Goal: Task Accomplishment & Management: Use online tool/utility

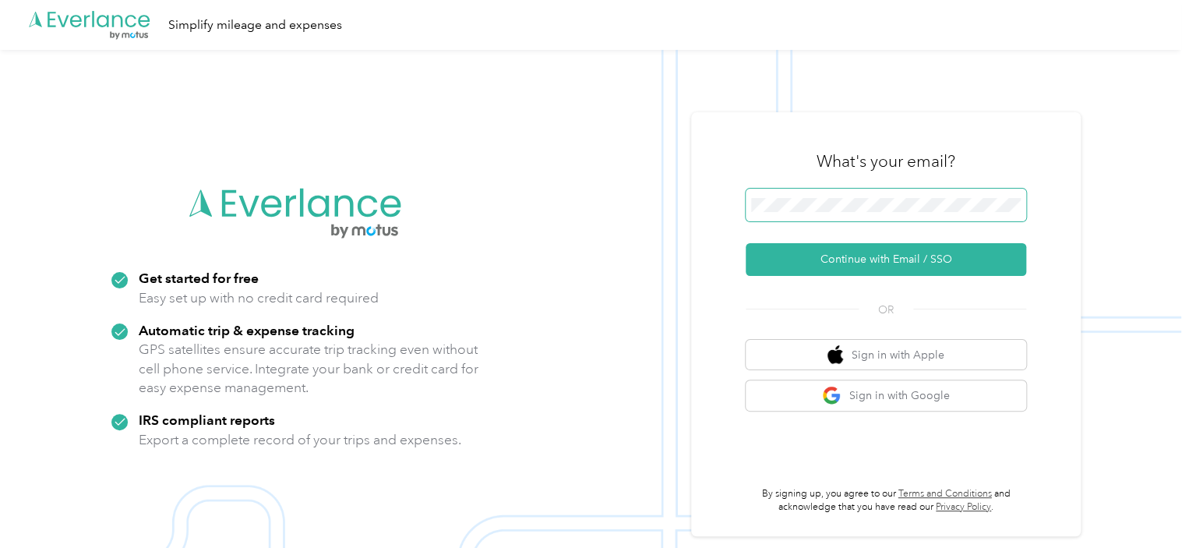
click at [834, 193] on span at bounding box center [886, 205] width 280 height 33
click at [852, 215] on span at bounding box center [886, 205] width 280 height 33
click at [823, 195] on span at bounding box center [886, 205] width 280 height 33
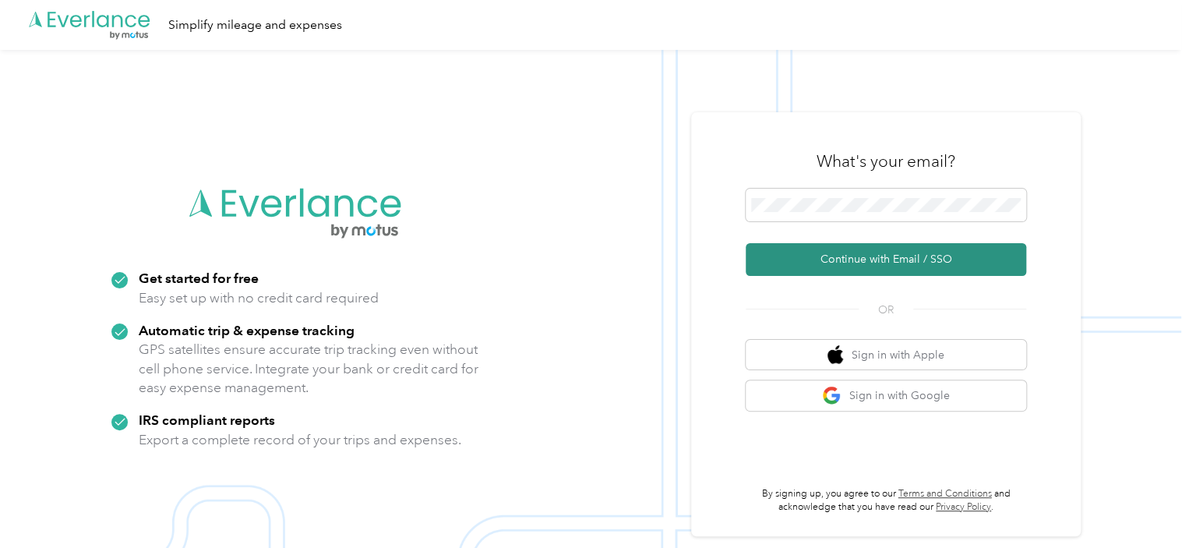
click at [904, 256] on button "Continue with Email / SSO" at bounding box center [886, 259] width 280 height 33
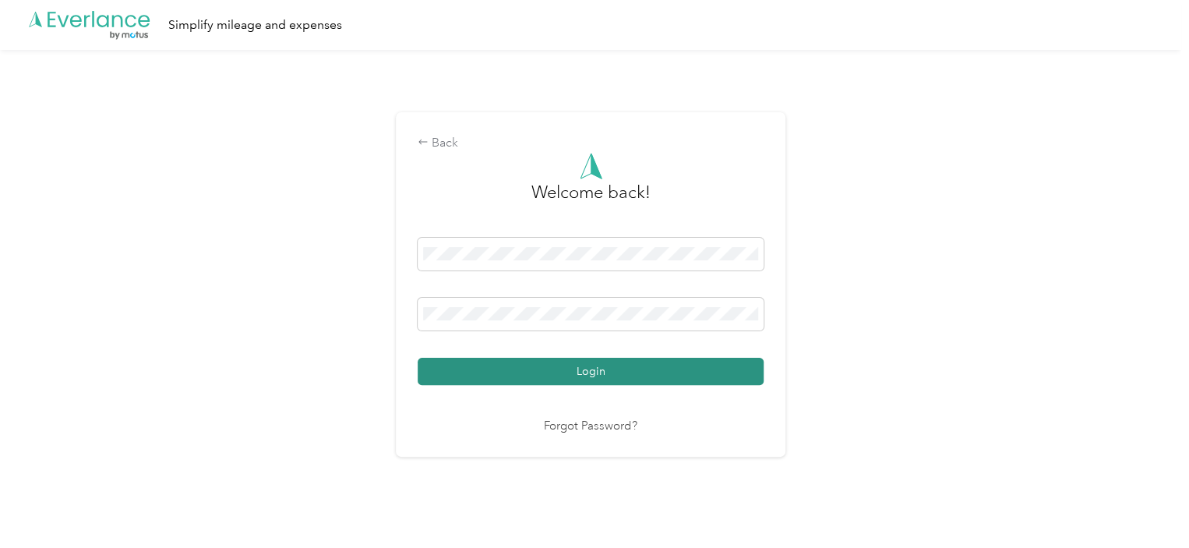
click at [618, 374] on button "Login" at bounding box center [591, 371] width 346 height 27
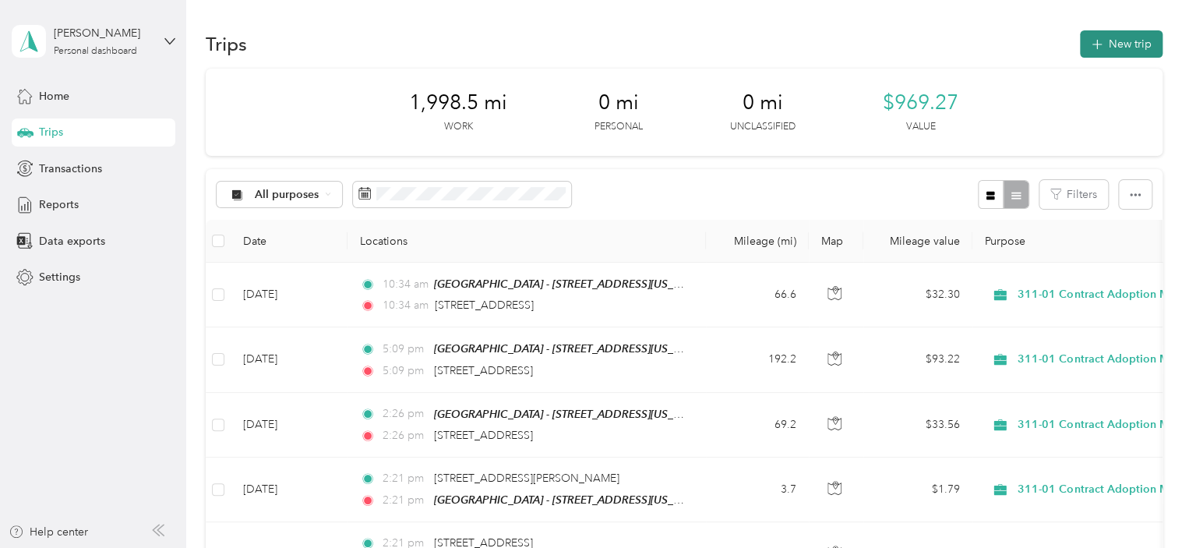
click at [1099, 42] on button "New trip" at bounding box center [1121, 43] width 83 height 27
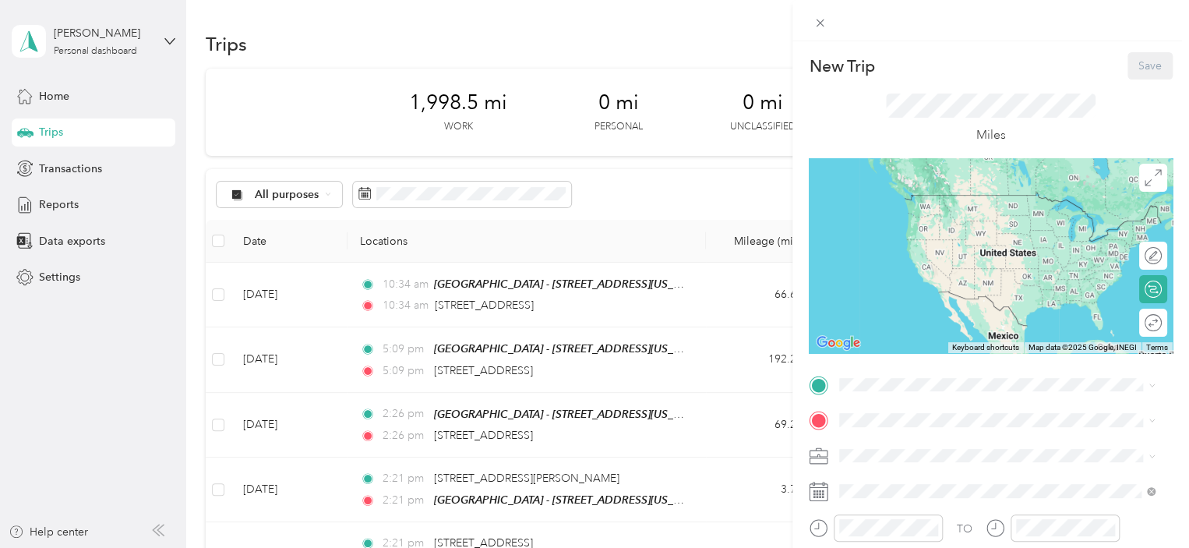
click at [907, 221] on span "[STREET_ADDRESS][US_STATE]" at bounding box center [947, 223] width 156 height 13
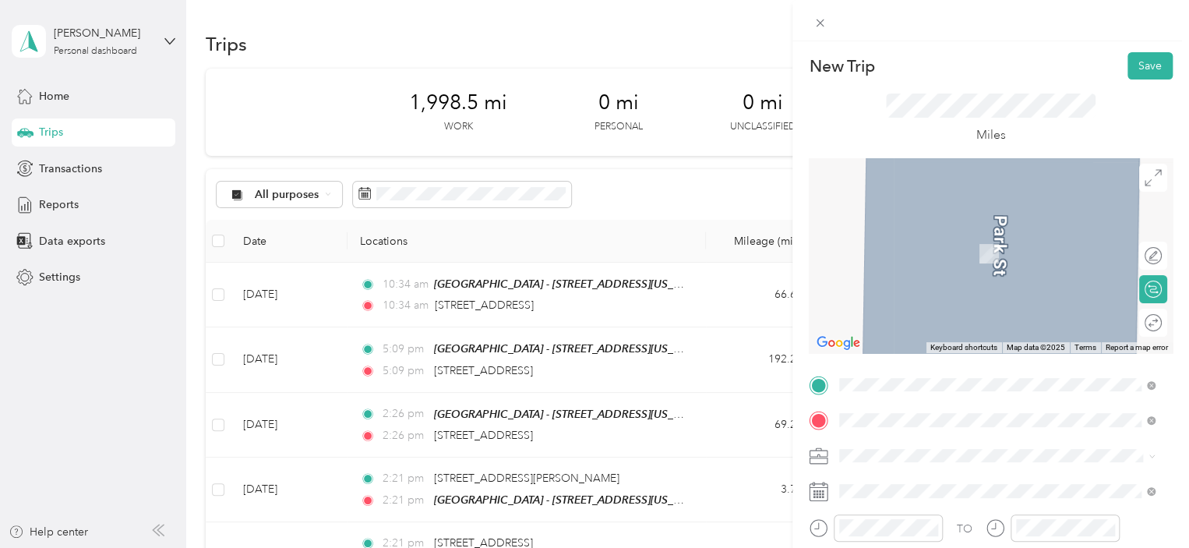
click at [894, 247] on span "[STREET_ADDRESS][US_STATE]" at bounding box center [947, 247] width 156 height 14
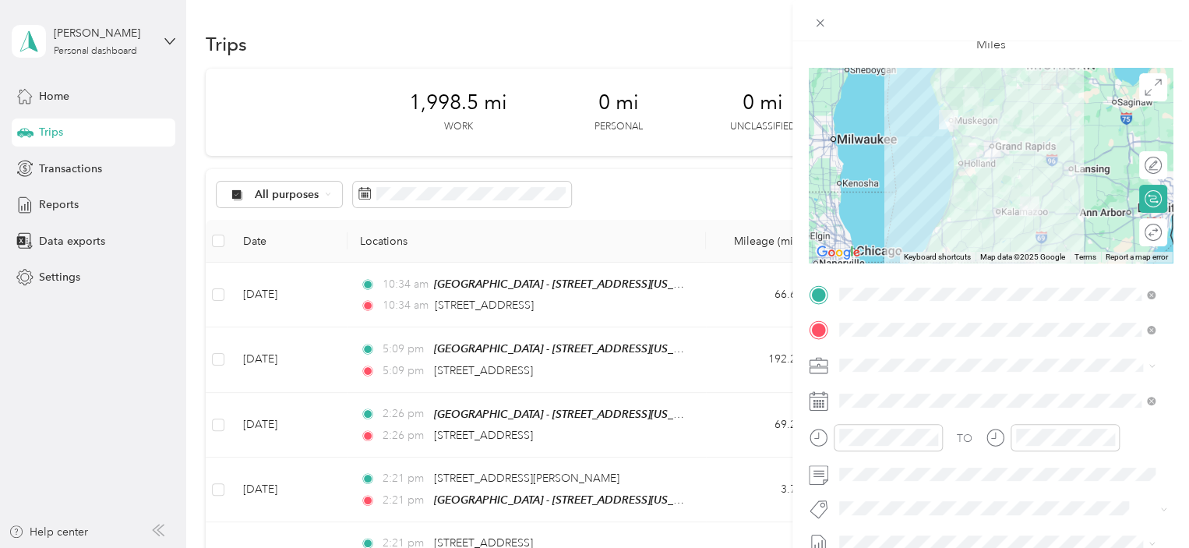
scroll to position [90, 0]
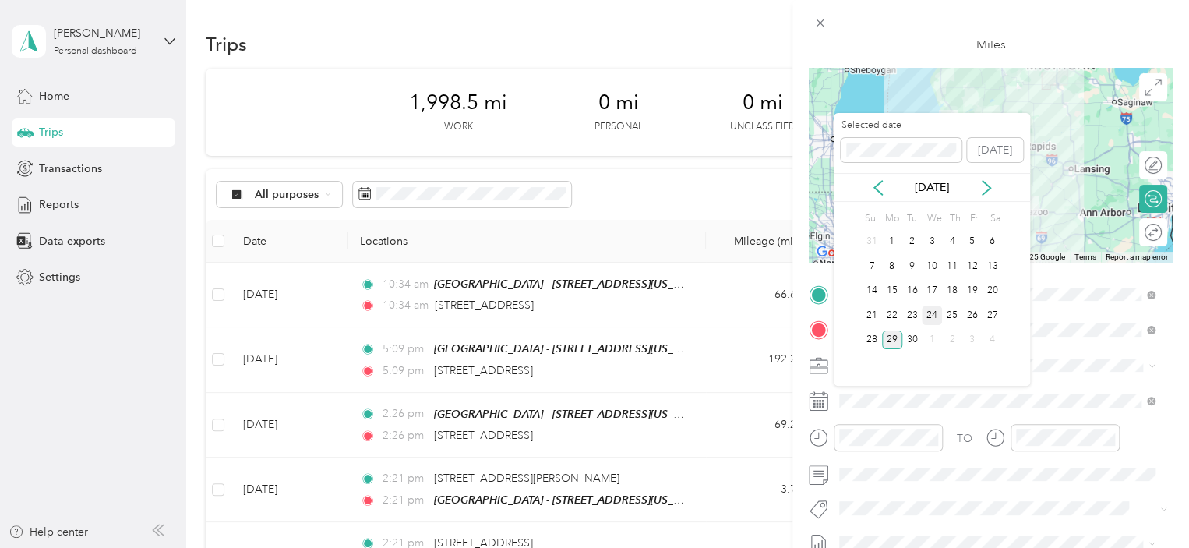
click at [932, 311] on div "24" at bounding box center [932, 314] width 20 height 19
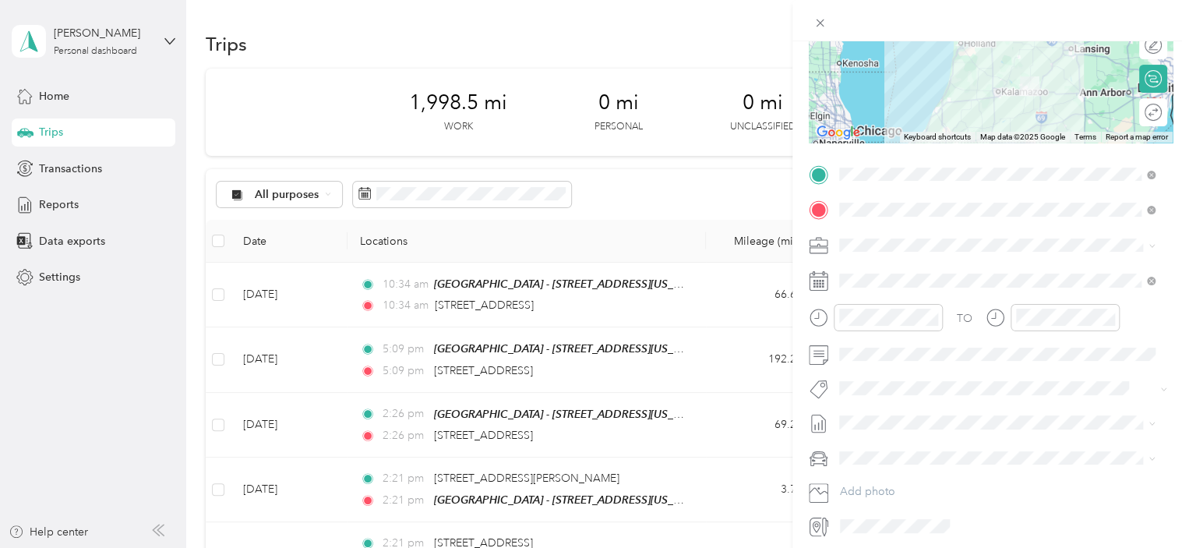
scroll to position [217, 0]
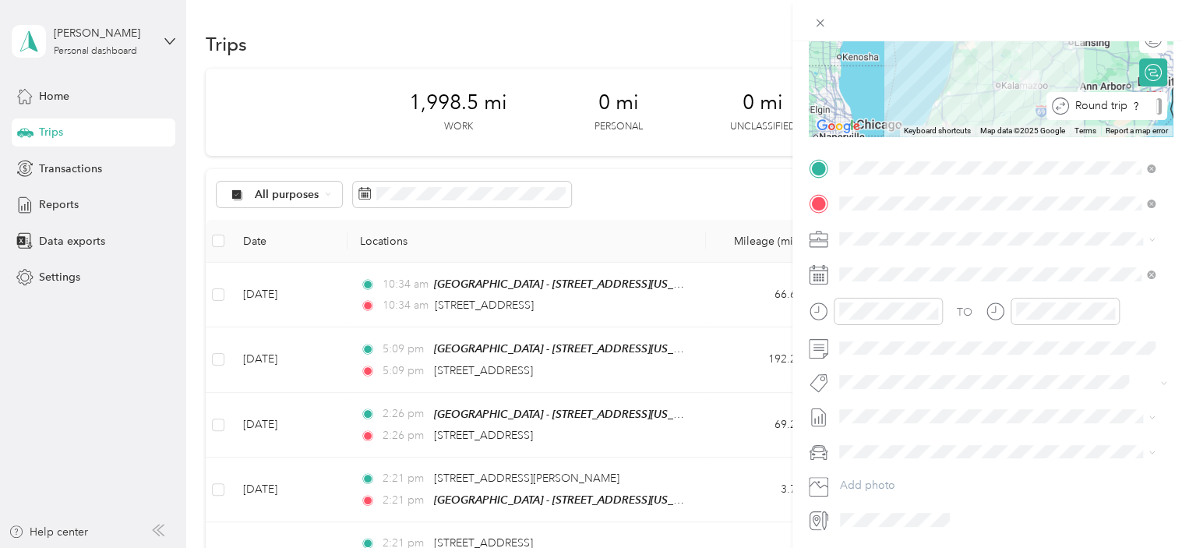
click at [1156, 110] on div at bounding box center [1158, 106] width 5 height 16
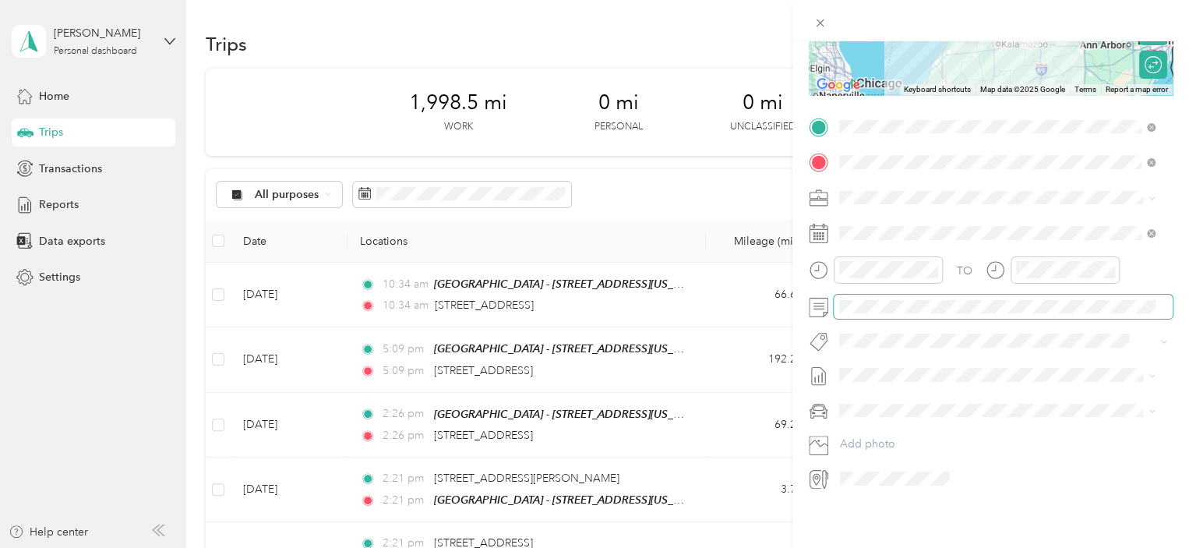
scroll to position [0, 0]
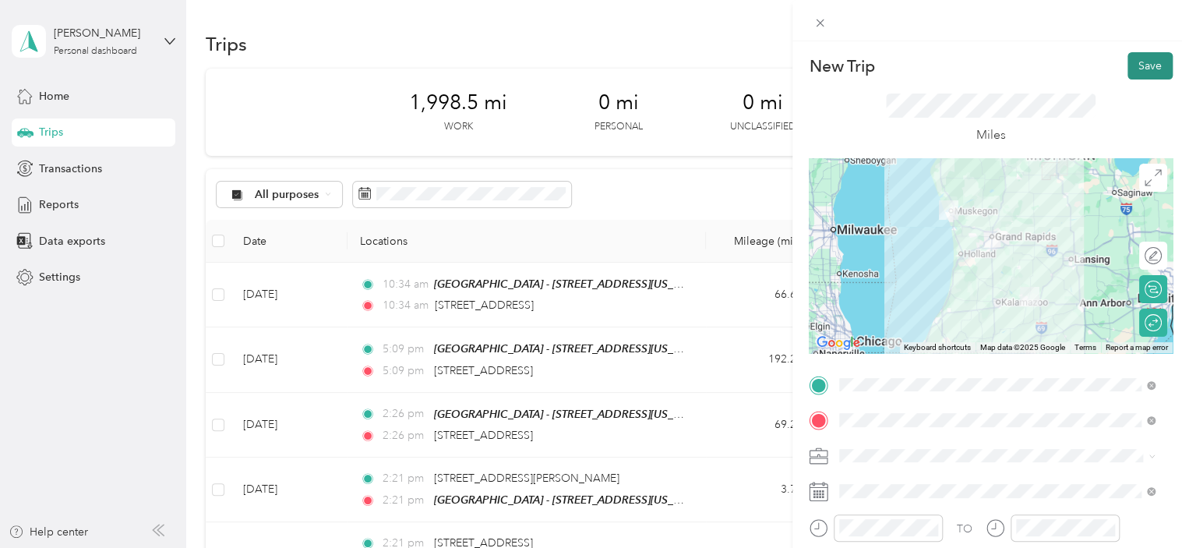
click at [1138, 62] on button "Save" at bounding box center [1149, 65] width 45 height 27
